Goal: Transaction & Acquisition: Book appointment/travel/reservation

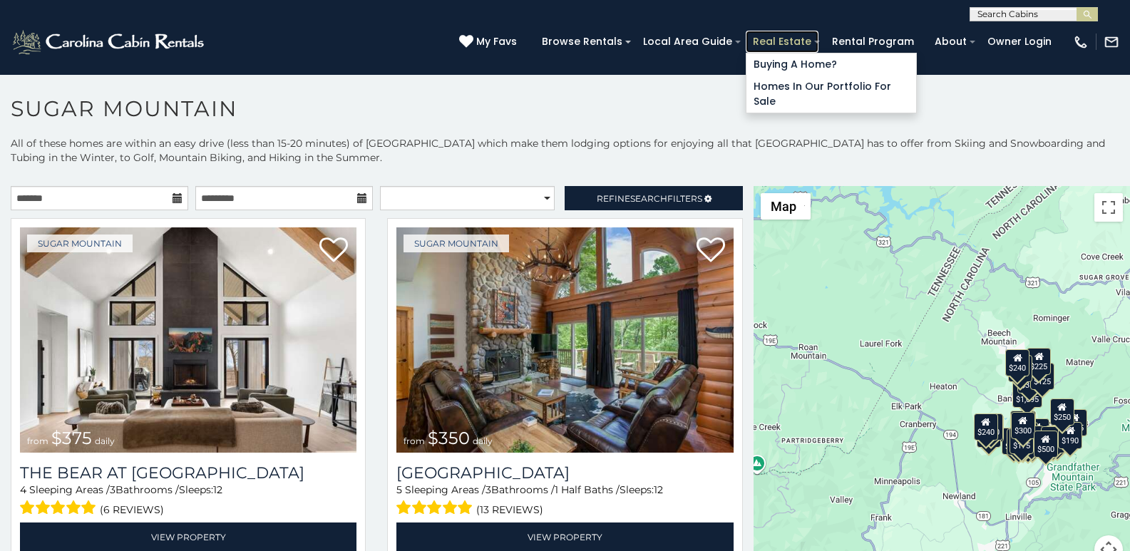
click at [809, 36] on link "Real Estate" at bounding box center [782, 42] width 73 height 22
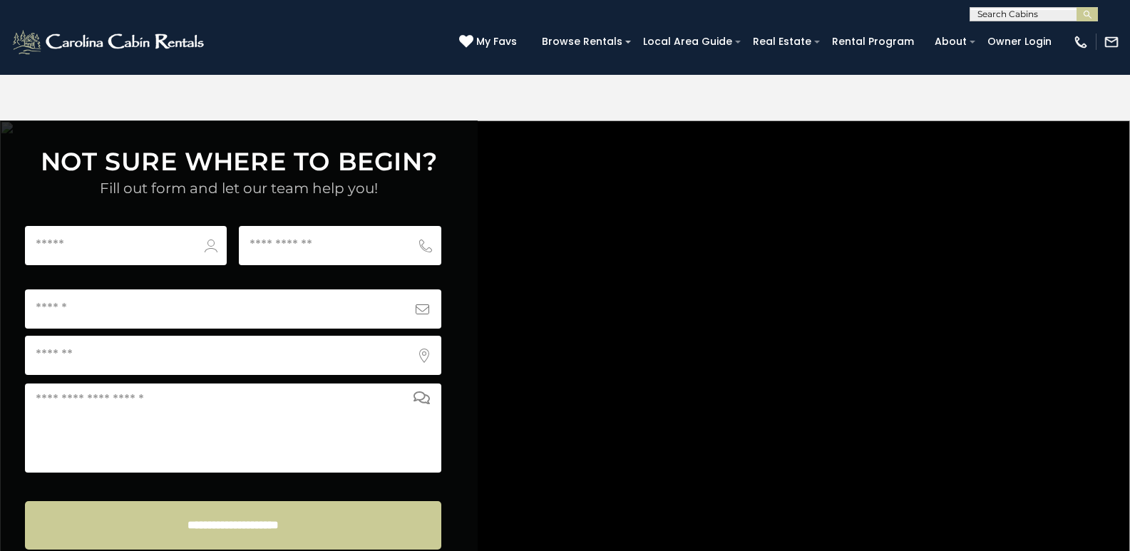
scroll to position [5383, 0]
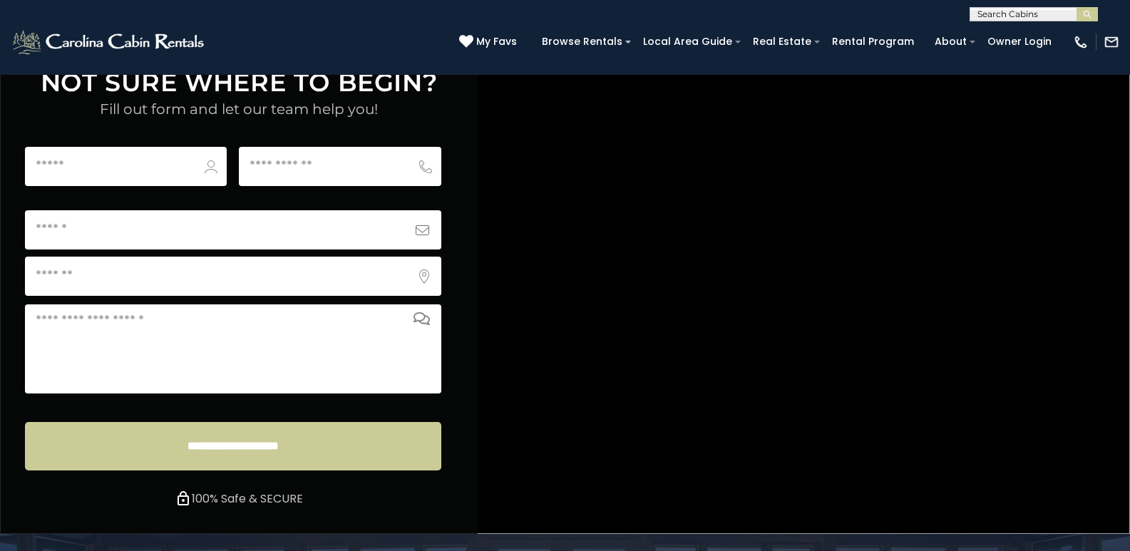
scroll to position [5438, 0]
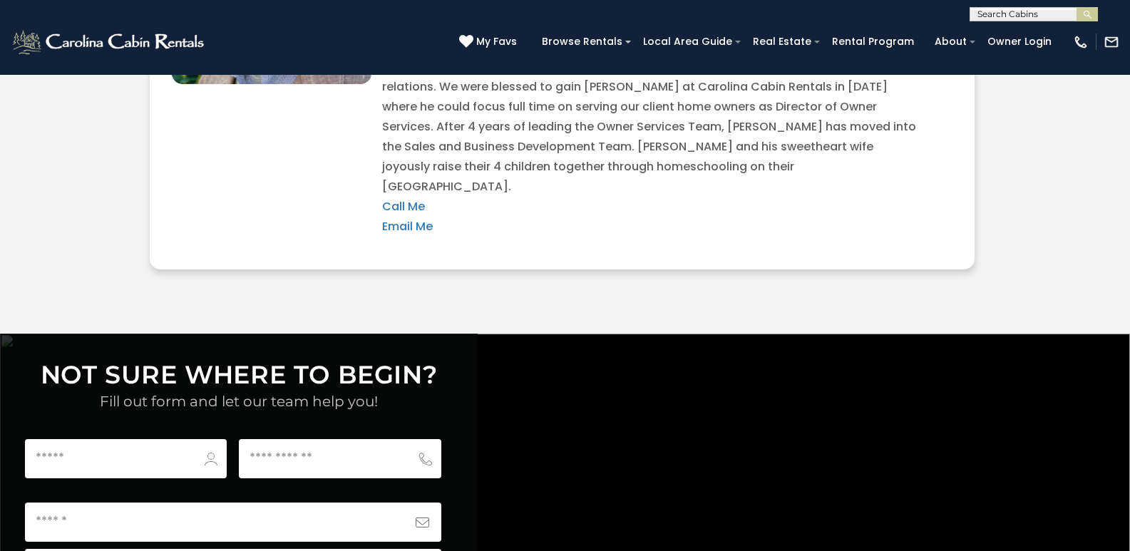
scroll to position [5081, 0]
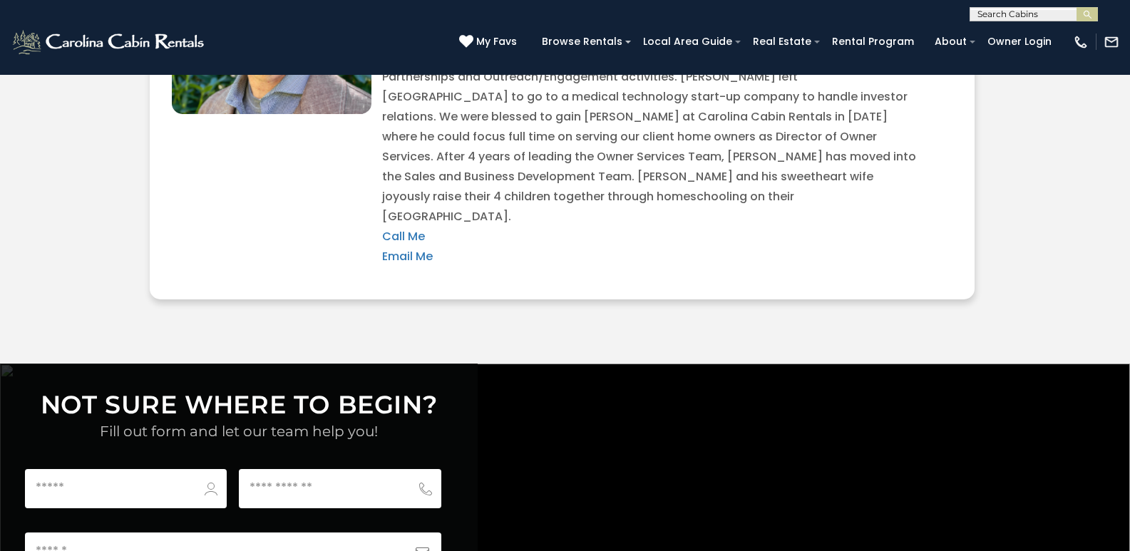
click at [30, 50] on img at bounding box center [109, 42] width 197 height 29
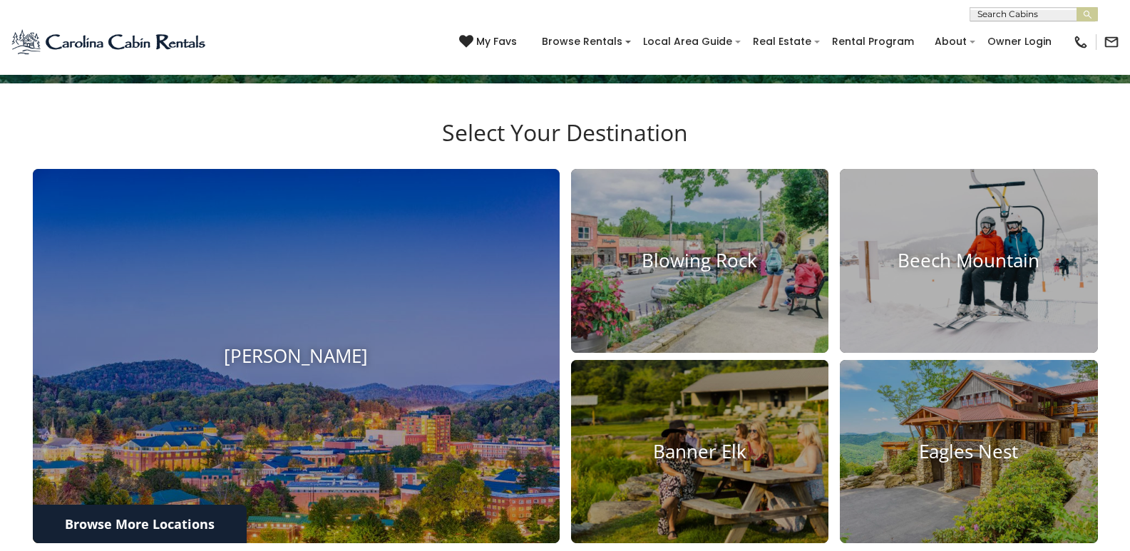
scroll to position [632, 0]
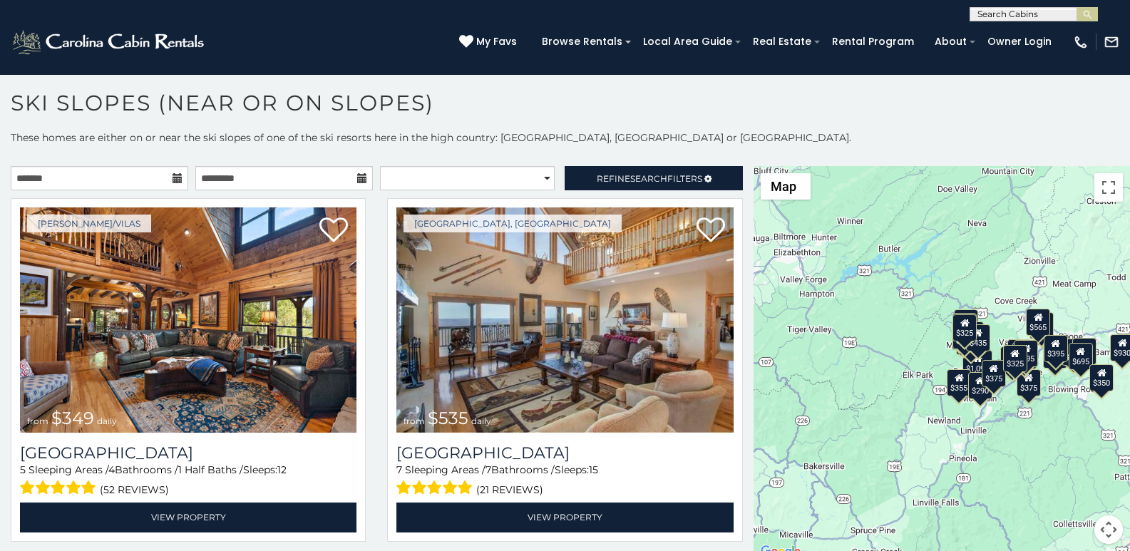
scroll to position [6, 0]
click at [292, 127] on h1 "Ski Slopes (Near or On Slopes)" at bounding box center [565, 110] width 1130 height 41
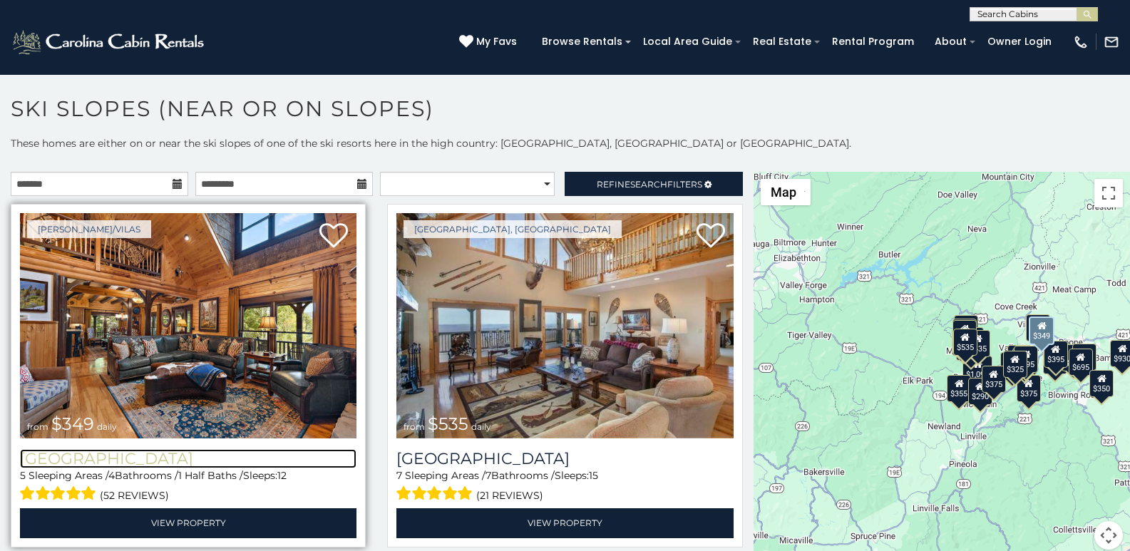
click at [53, 449] on h3 "[GEOGRAPHIC_DATA]" at bounding box center [188, 458] width 337 height 19
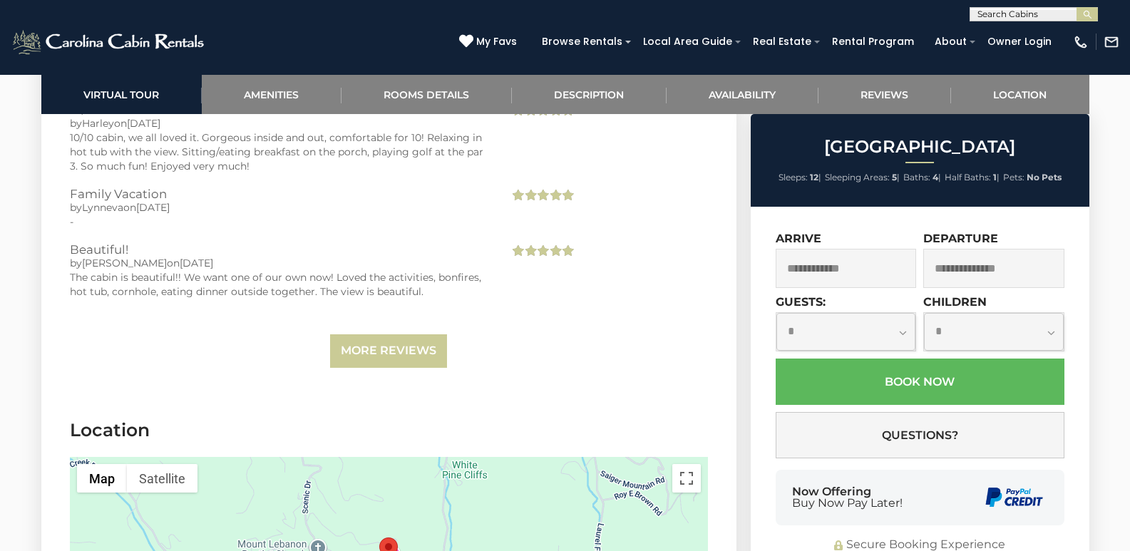
scroll to position [3877, 0]
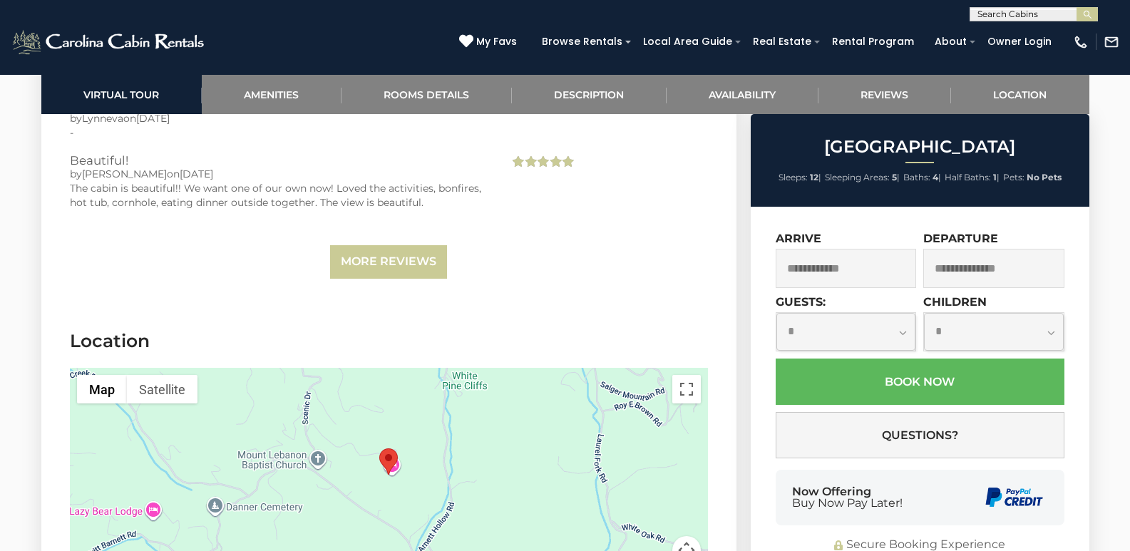
click at [804, 537] on div "Secure Booking Experience" at bounding box center [920, 545] width 289 height 16
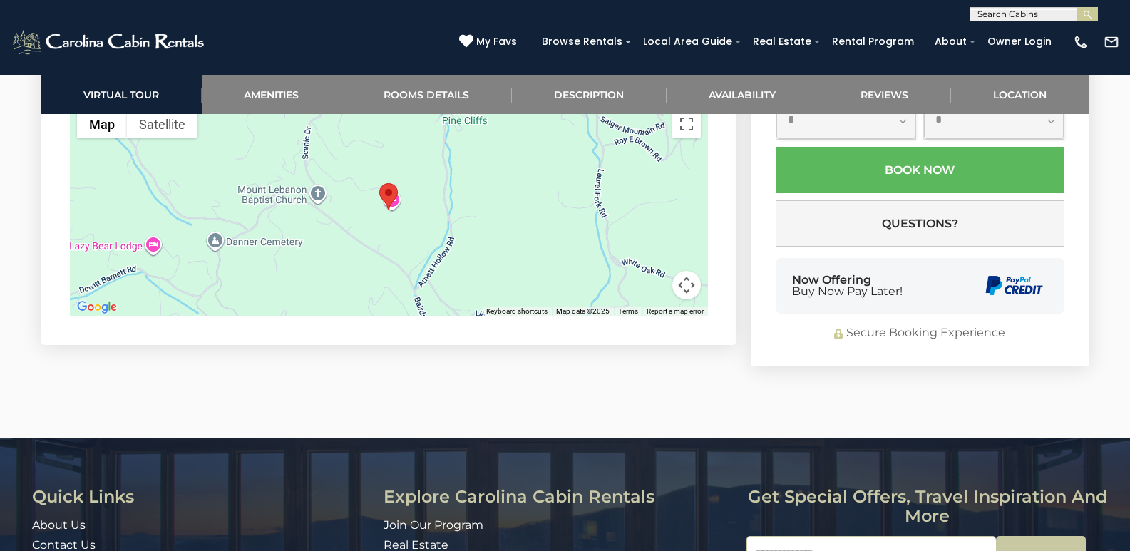
scroll to position [4157, 0]
